Goal: Task Accomplishment & Management: Use online tool/utility

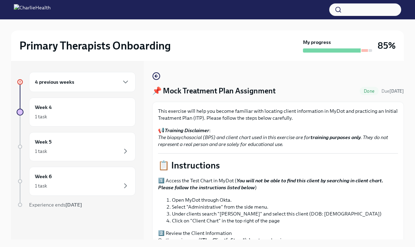
click at [68, 80] on h6 "4 previous weeks" at bounding box center [54, 82] width 39 height 8
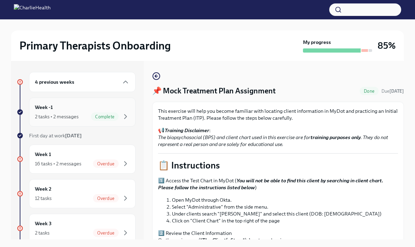
click at [107, 119] on span "Complete" at bounding box center [105, 116] width 28 height 5
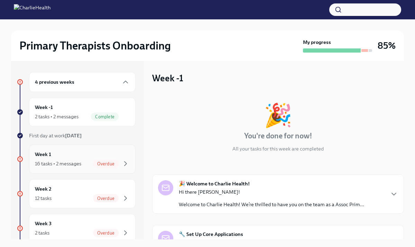
click at [101, 165] on span "Overdue" at bounding box center [106, 163] width 26 height 5
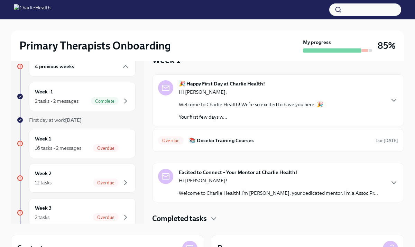
scroll to position [14, 0]
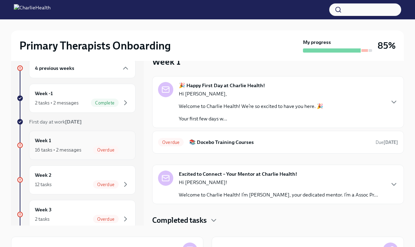
click at [89, 140] on div "Week 1 16 tasks • 2 messages Overdue" at bounding box center [82, 145] width 95 height 17
click at [83, 176] on div "Week 2 12 tasks Overdue" at bounding box center [82, 179] width 95 height 17
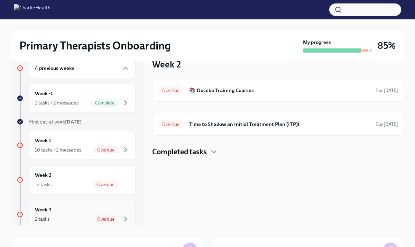
click at [75, 210] on div "Week 3 2 tasks Overdue" at bounding box center [82, 214] width 95 height 17
click at [80, 142] on div "Week 1 16 tasks • 2 messages Overdue" at bounding box center [82, 145] width 95 height 17
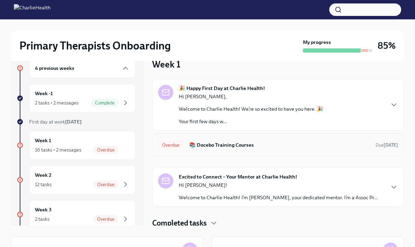
click at [227, 147] on h6 "📚 Docebo Training Courses" at bounding box center [279, 145] width 181 height 8
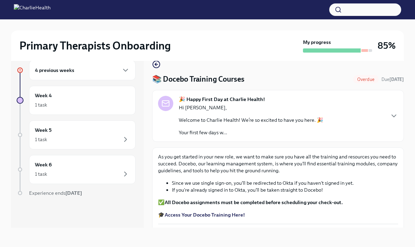
click at [305, 141] on div "🎉 Happy First Day at Charlie Health! Hi [PERSON_NAME], Welcome to Charlie Healt…" at bounding box center [278, 116] width 252 height 52
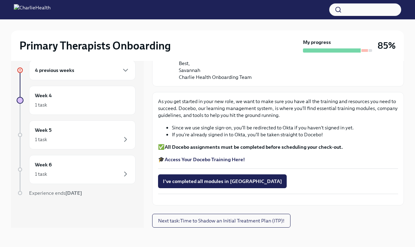
scroll to position [552, 0]
click at [100, 72] on div "4 previous weeks" at bounding box center [82, 70] width 95 height 8
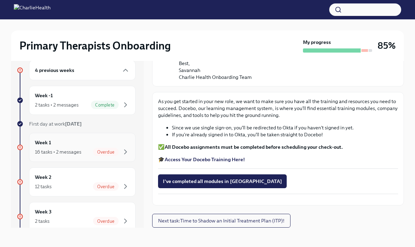
click at [75, 139] on div "Week 1 16 tasks • 2 messages Overdue" at bounding box center [82, 147] width 95 height 17
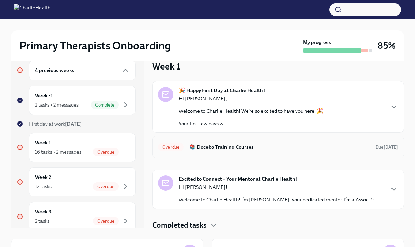
click at [215, 145] on h6 "📚 Docebo Training Courses" at bounding box center [279, 147] width 181 height 8
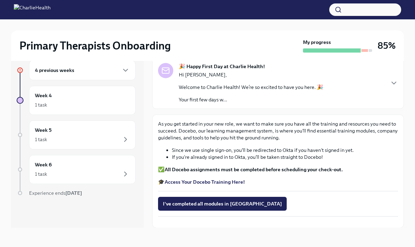
scroll to position [40, 0]
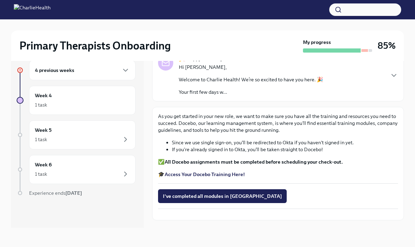
click at [194, 176] on strong "Access Your Docebo Training Here!" at bounding box center [205, 174] width 80 height 6
